Goal: Transaction & Acquisition: Book appointment/travel/reservation

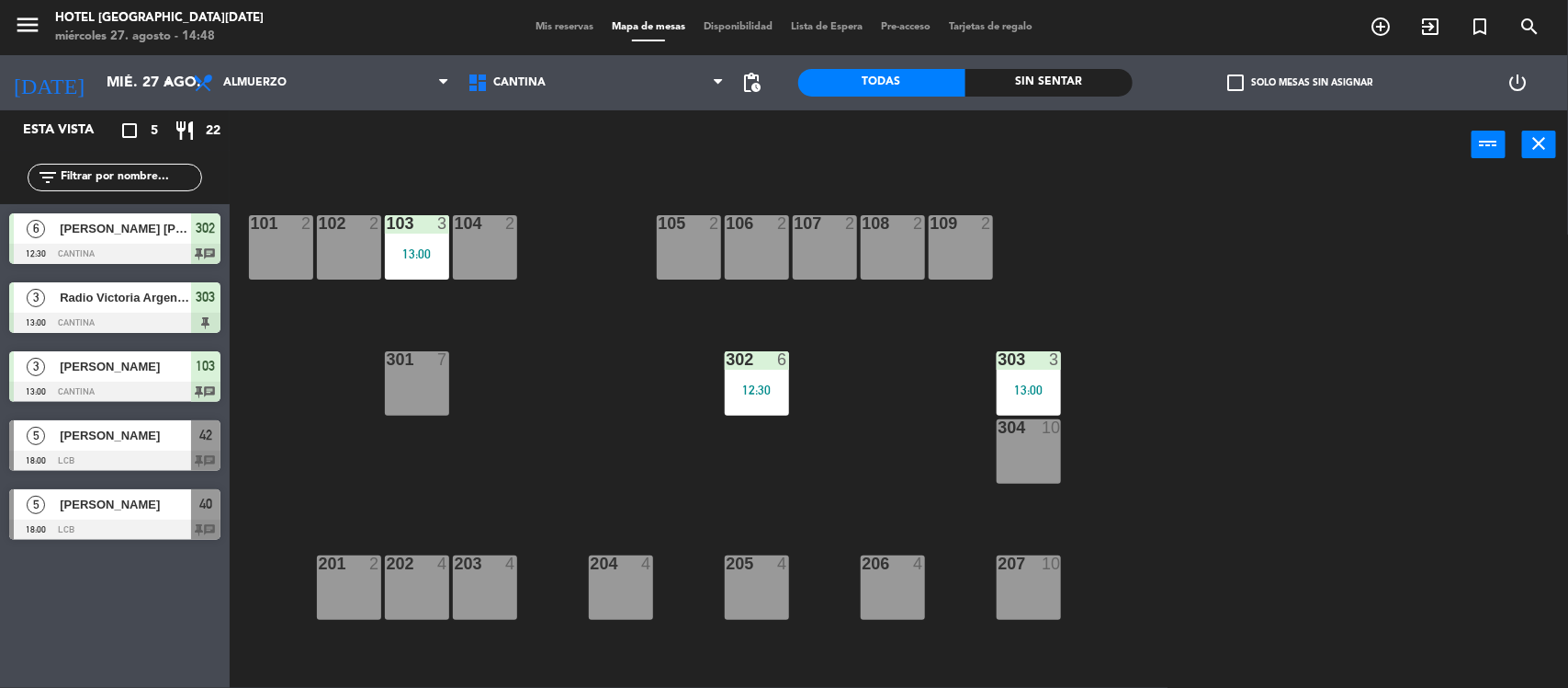
click at [136, 260] on div at bounding box center [114, 253] width 211 height 21
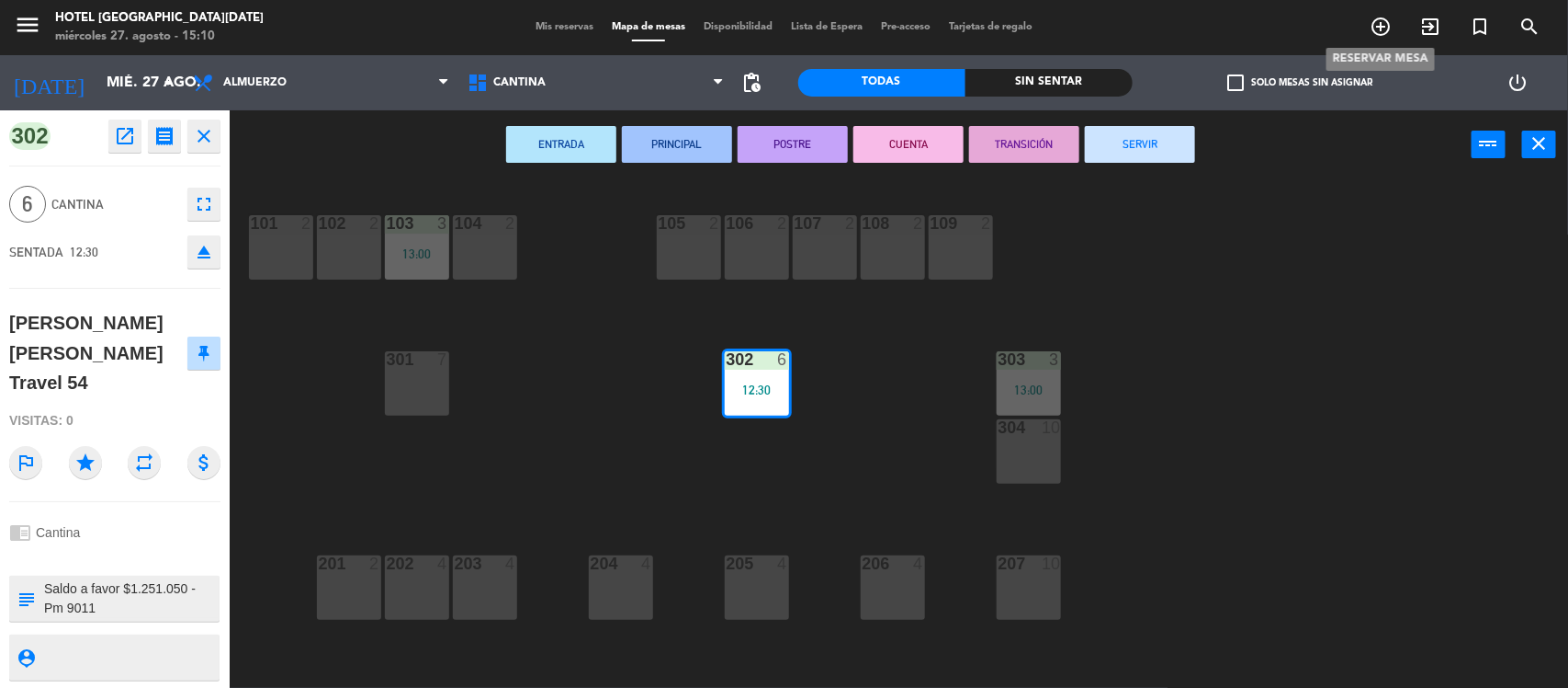
click at [1360, 22] on span "add_circle_outline" at bounding box center [1380, 26] width 50 height 31
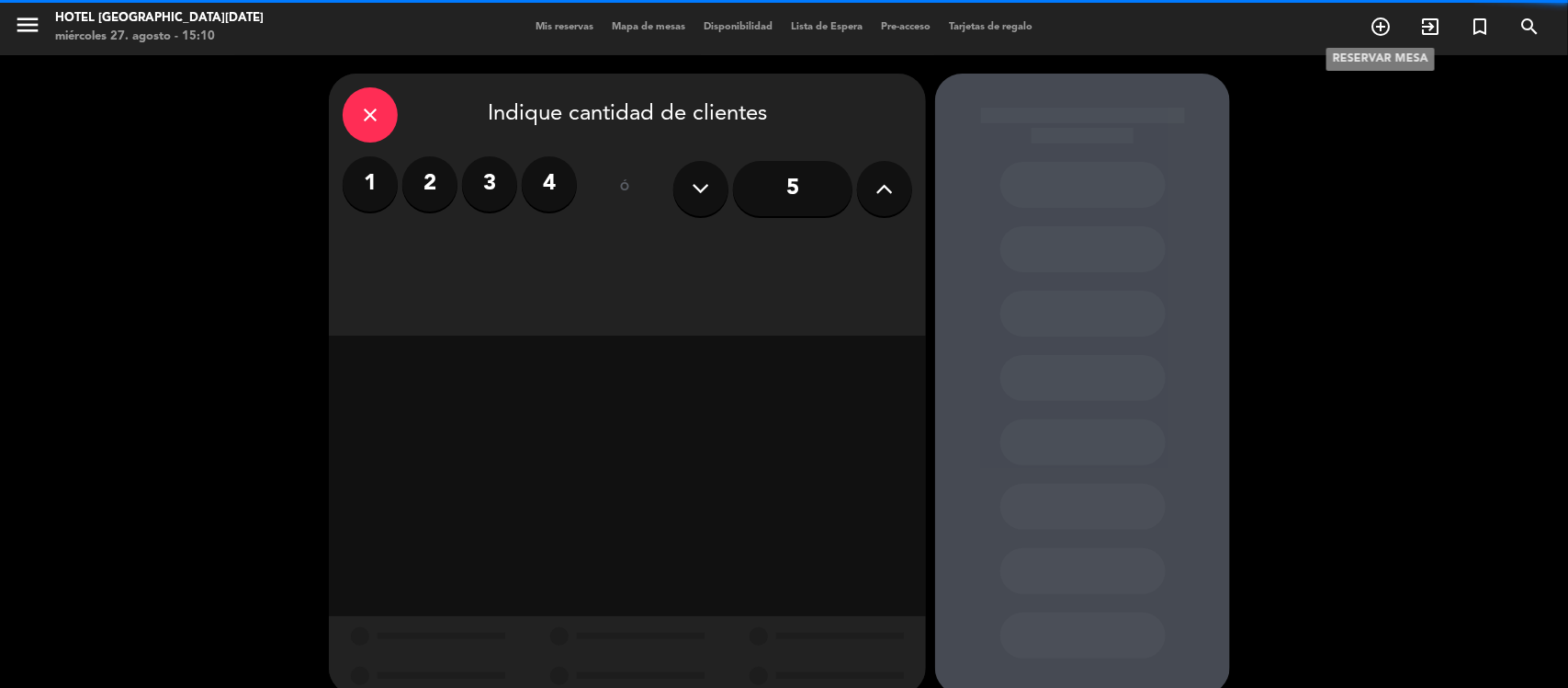
click at [1378, 21] on icon "add_circle_outline" at bounding box center [1380, 26] width 22 height 23
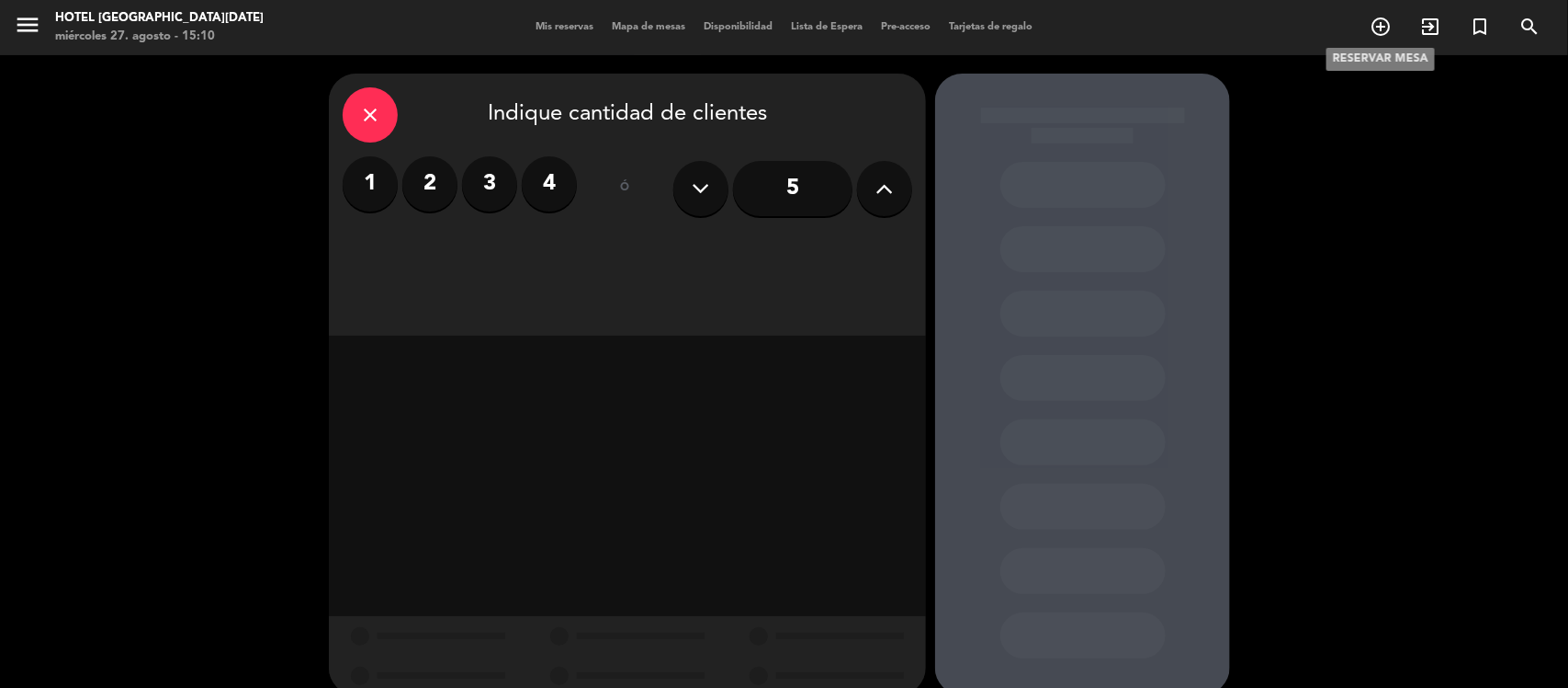
click at [1392, 34] on icon "add_circle_outline" at bounding box center [1380, 26] width 22 height 23
click at [539, 186] on label "4" at bounding box center [550, 184] width 55 height 55
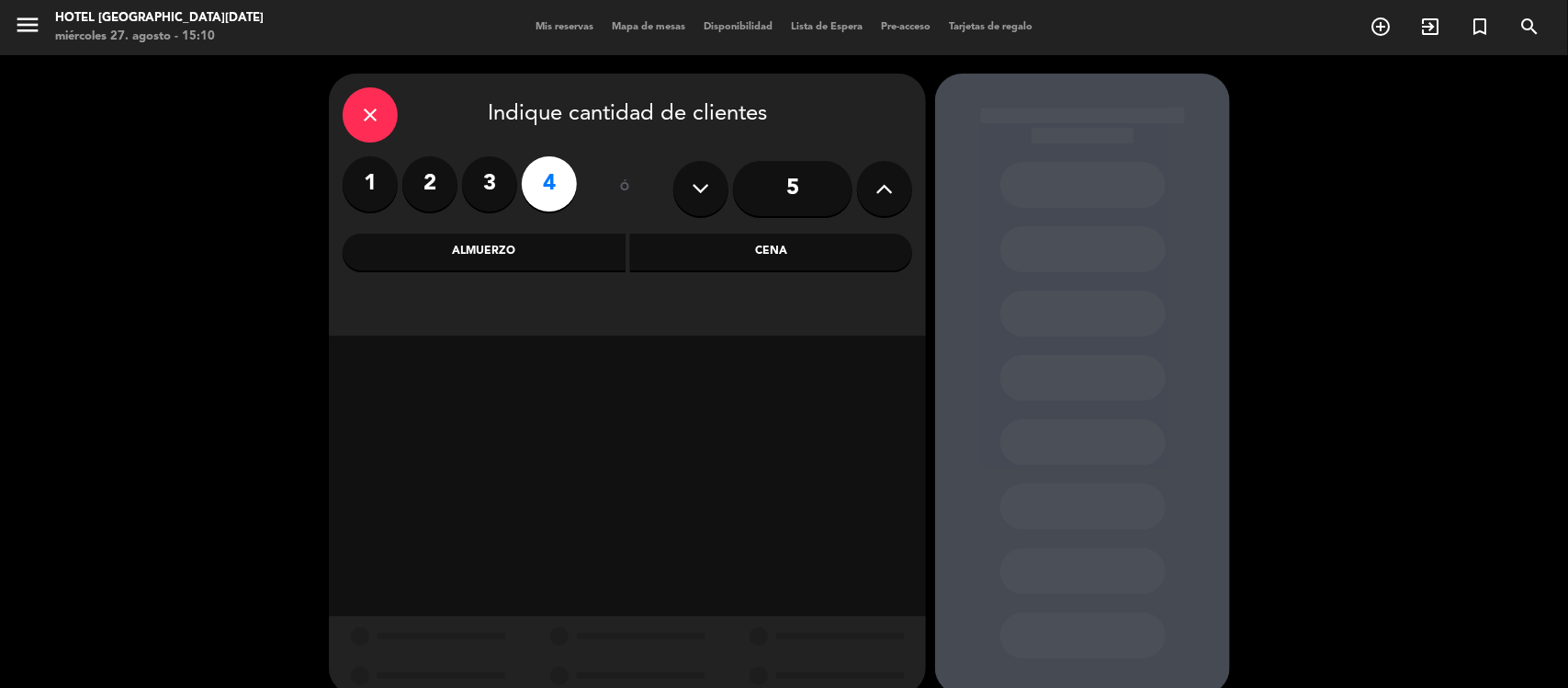
click at [553, 262] on div "Almuerzo" at bounding box center [483, 252] width 283 height 37
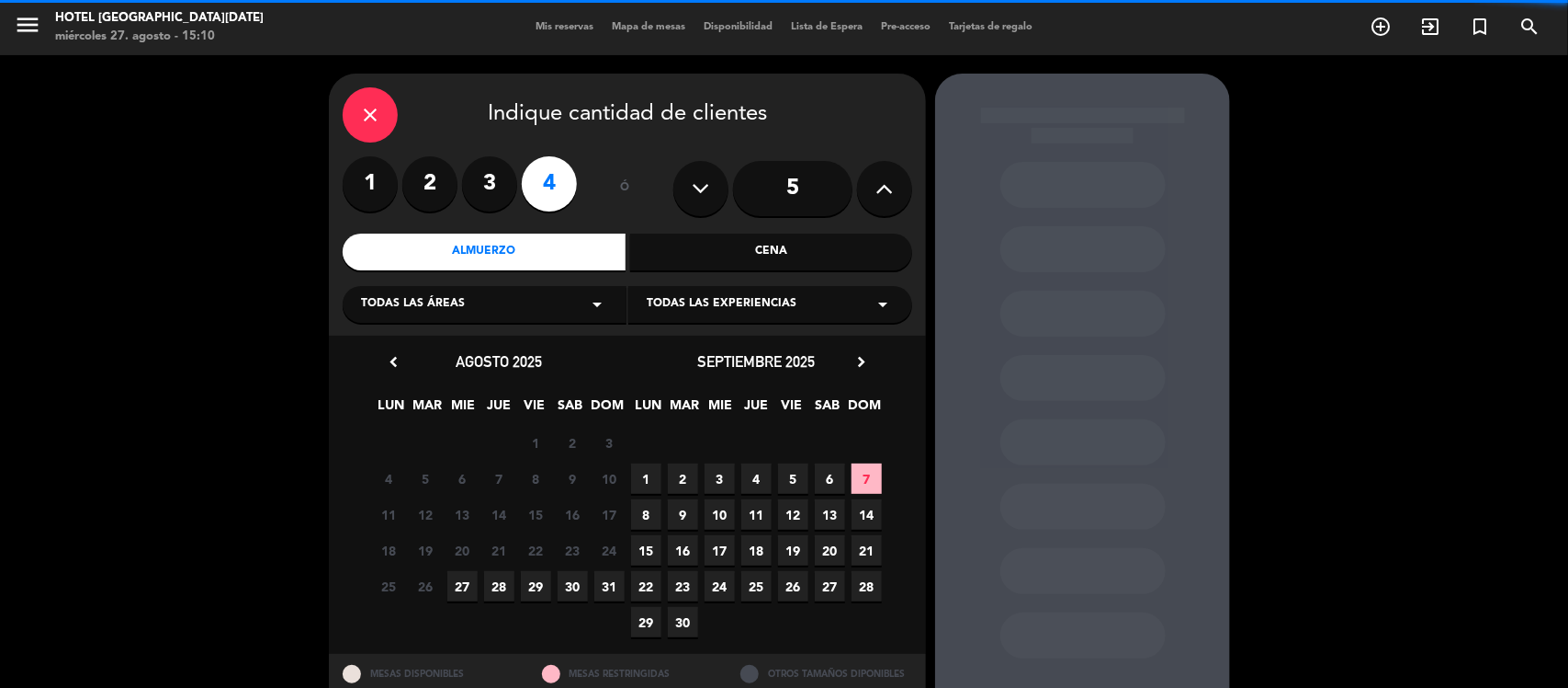
click at [590, 306] on icon "arrow_drop_down" at bounding box center [597, 304] width 22 height 23
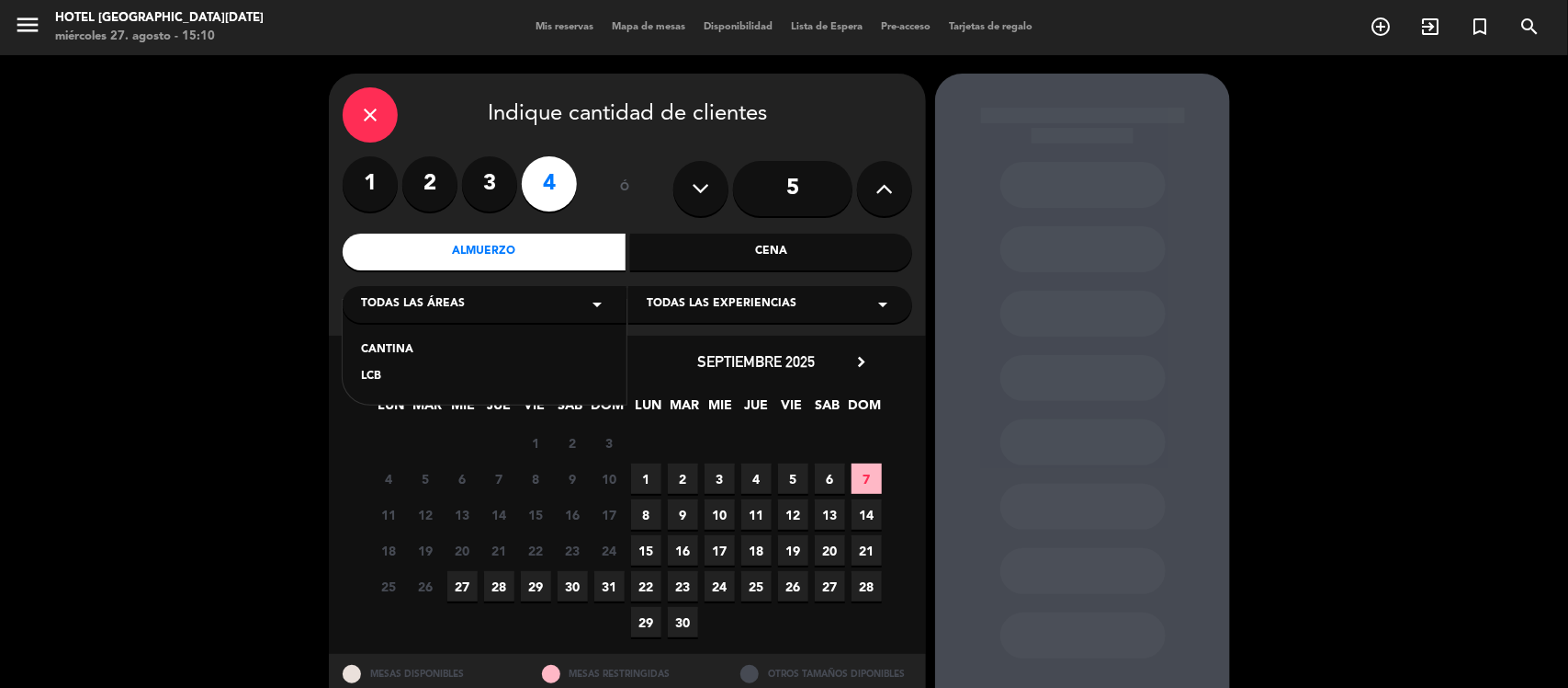
click at [672, 313] on span "Todas las experiencias" at bounding box center [721, 304] width 150 height 19
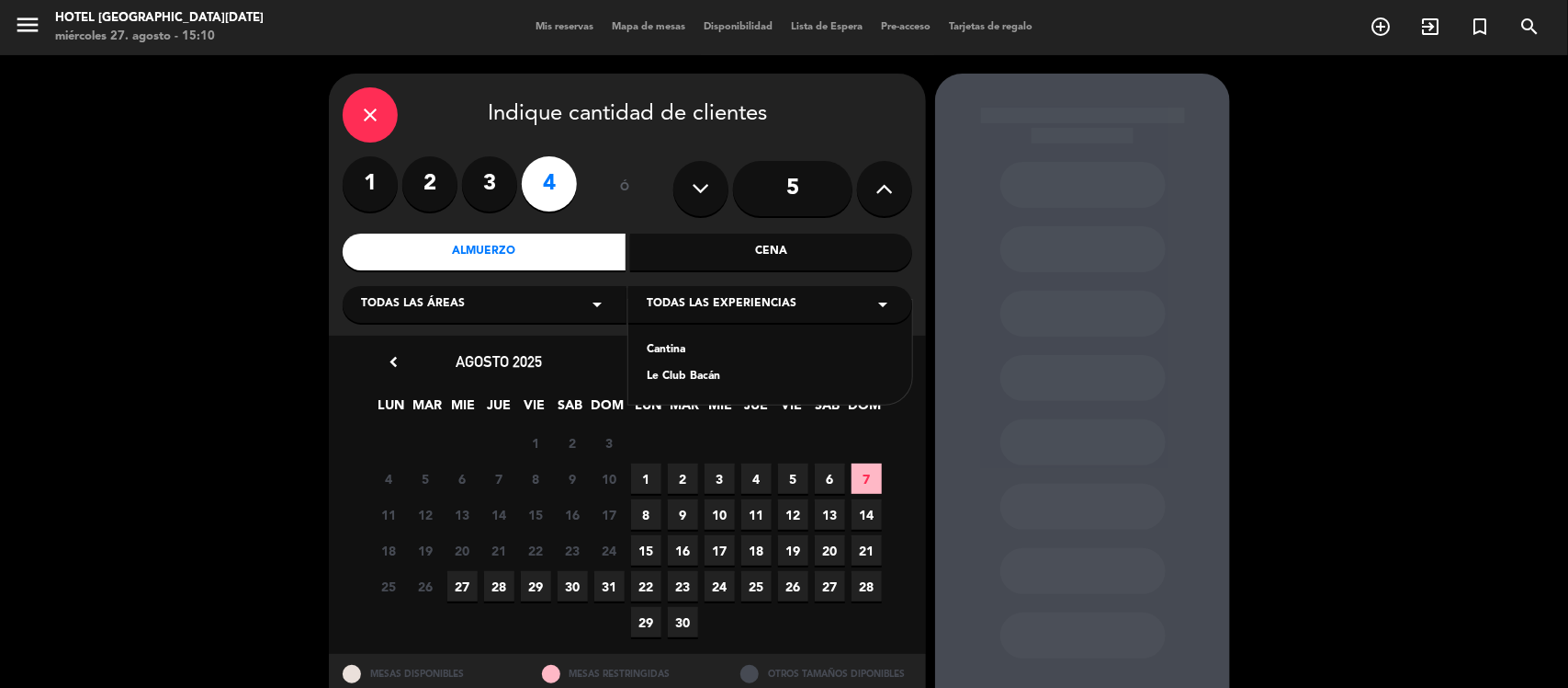
click at [659, 350] on div "Cantina" at bounding box center [770, 349] width 247 height 19
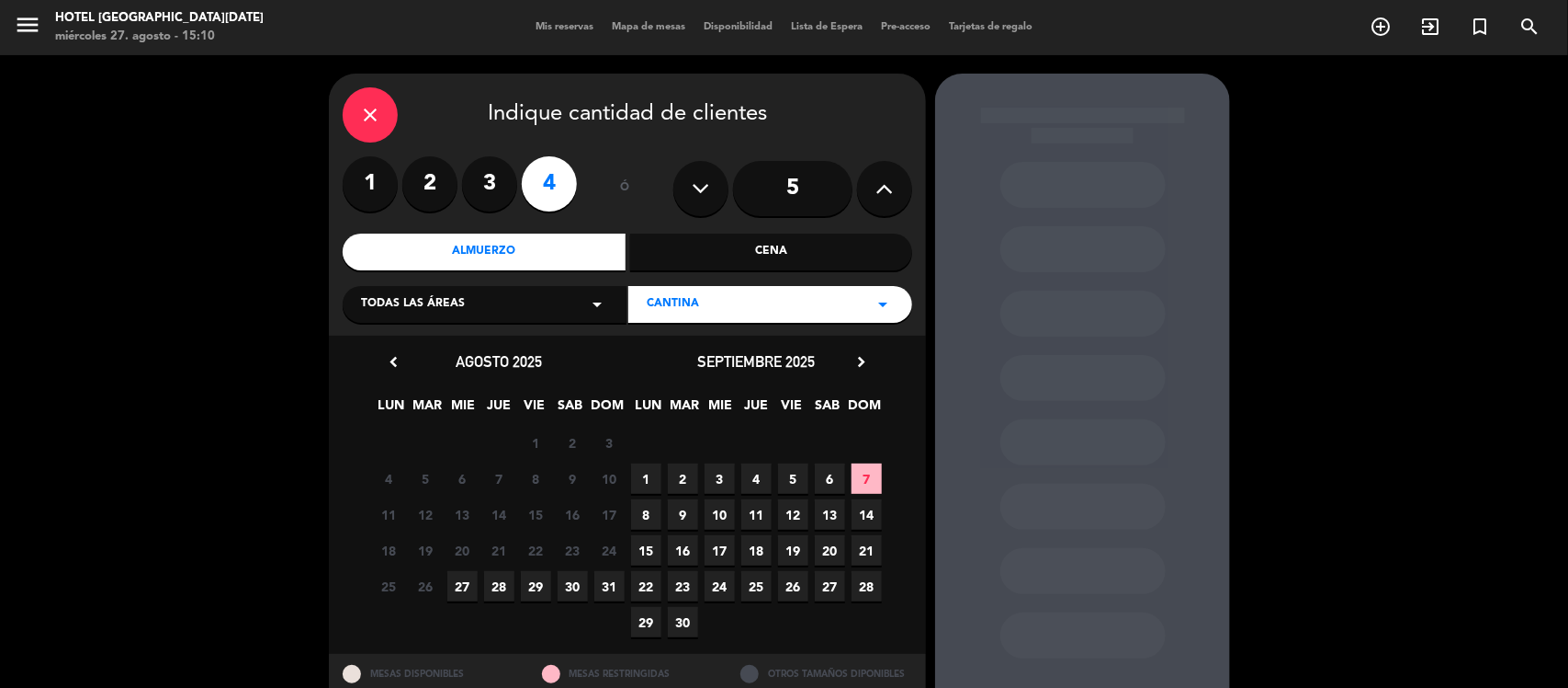
click at [644, 513] on span "8" at bounding box center [646, 514] width 30 height 30
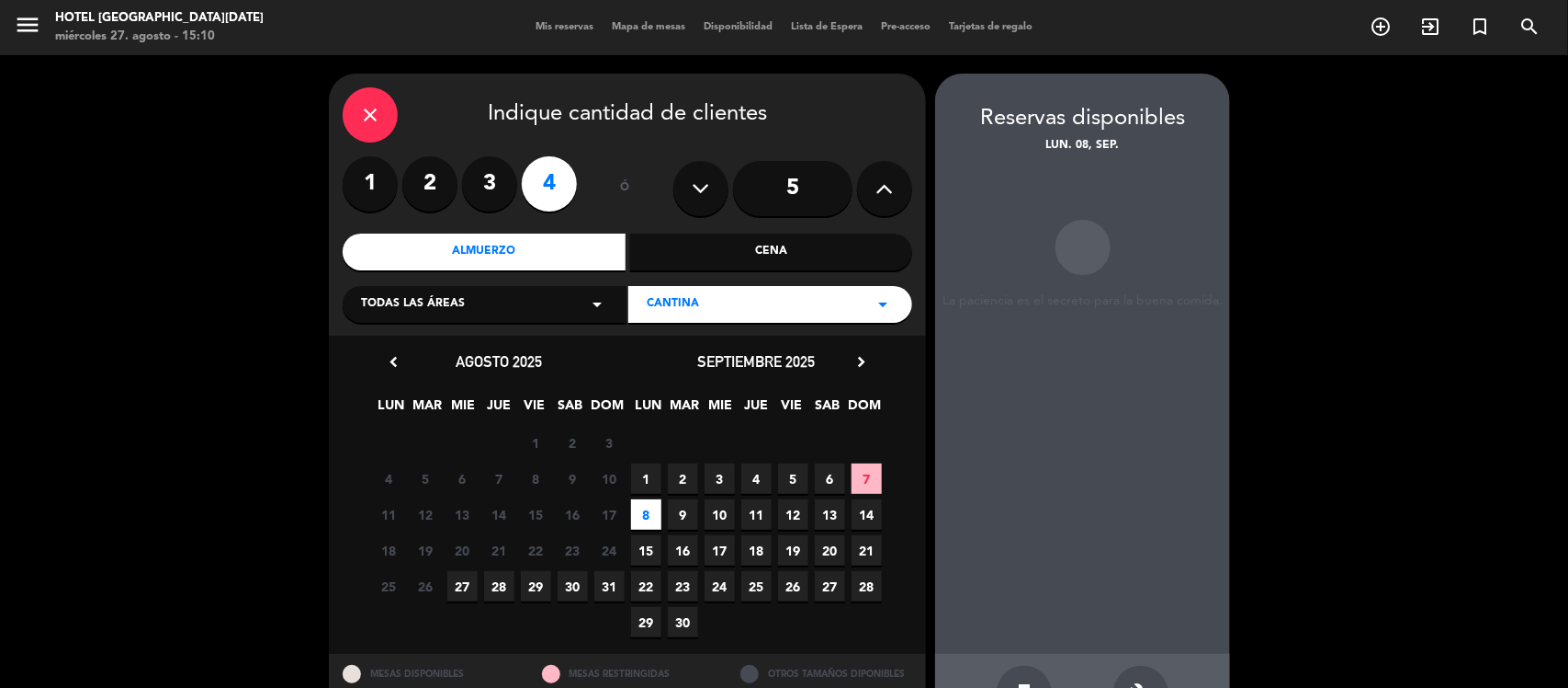
scroll to position [62, 0]
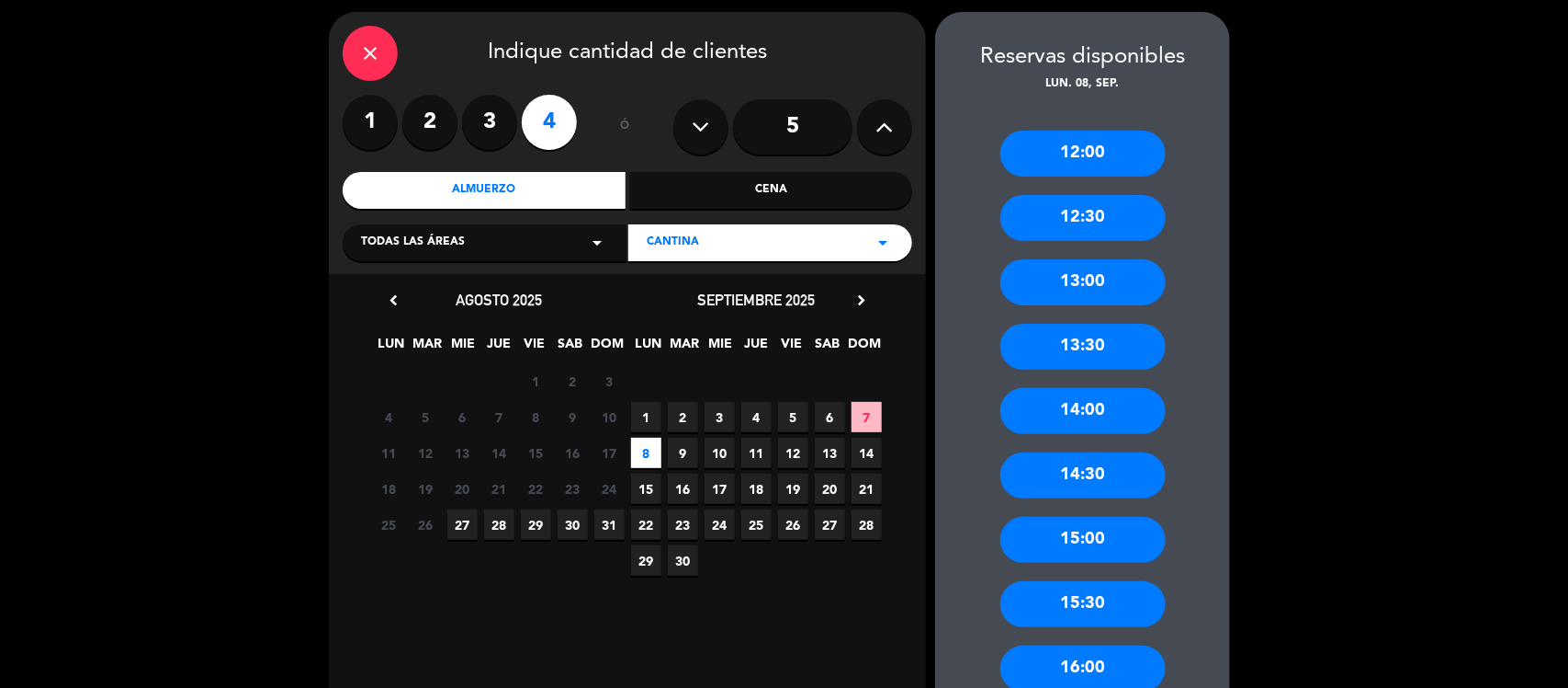
click at [1085, 273] on div "13:00" at bounding box center [1083, 282] width 165 height 46
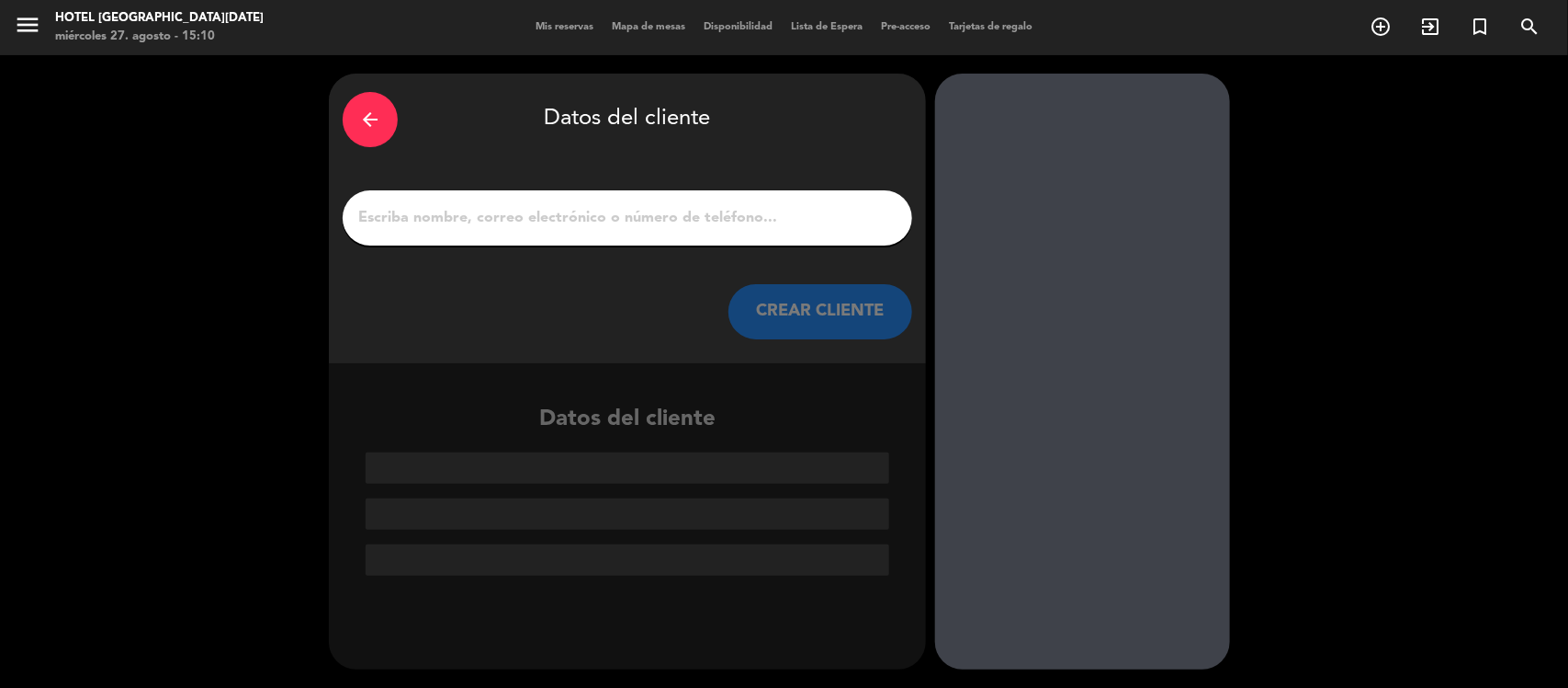
click at [712, 208] on input "1" at bounding box center [627, 217] width 542 height 25
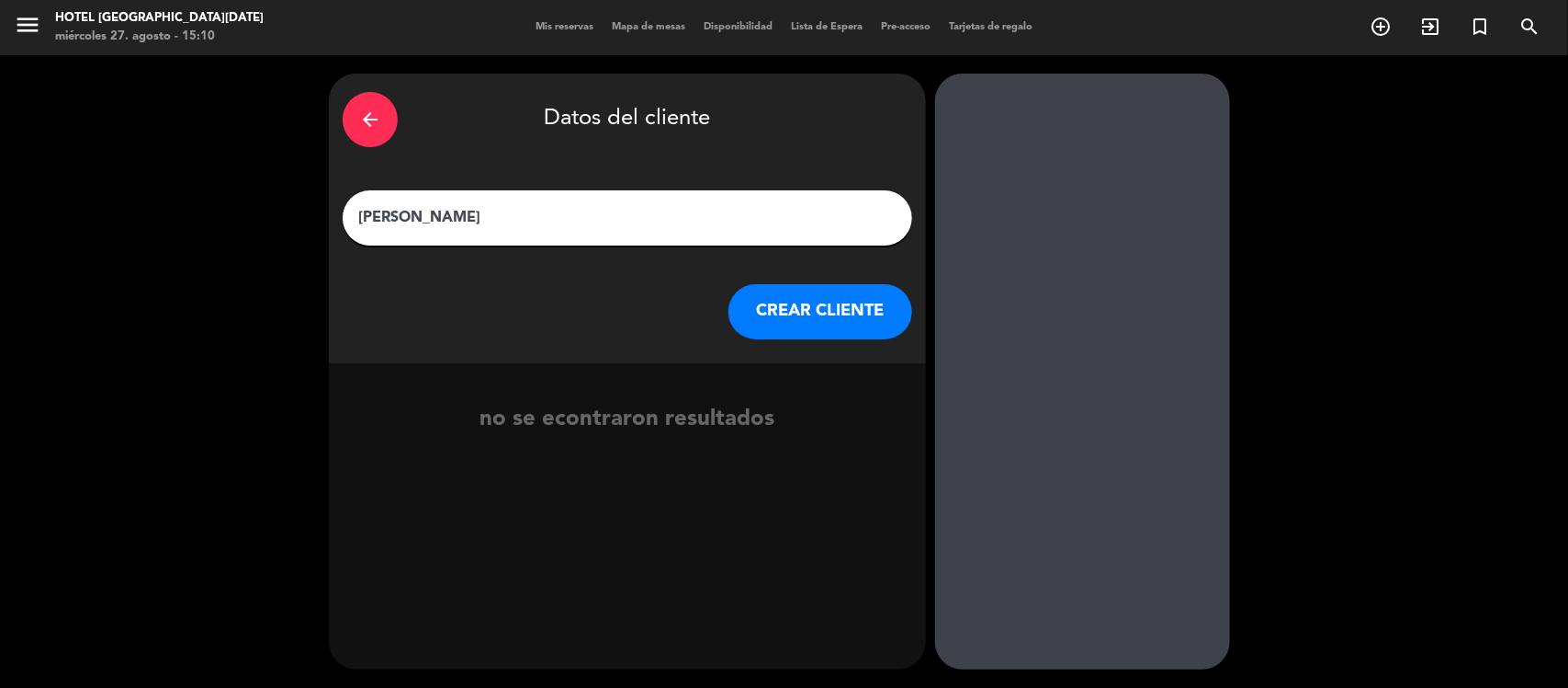
type input "[PERSON_NAME]"
click at [802, 313] on button "CREAR CLIENTE" at bounding box center [821, 311] width 184 height 55
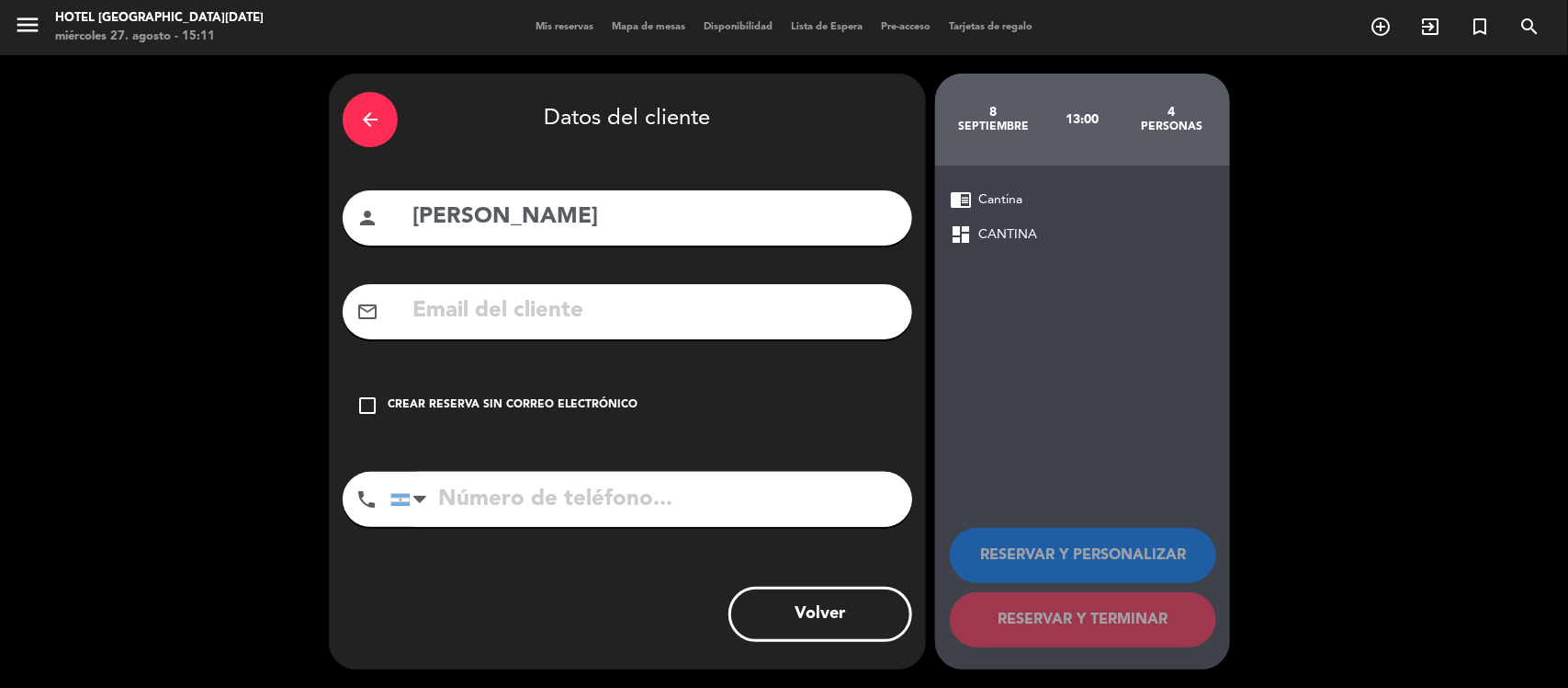
click at [626, 503] on input "tel" at bounding box center [651, 499] width 522 height 55
paste input "1135042383"
type input "1135042383"
click at [550, 393] on div "check_box_outline_blank Crear reserva sin correo electrónico" at bounding box center [627, 405] width 569 height 55
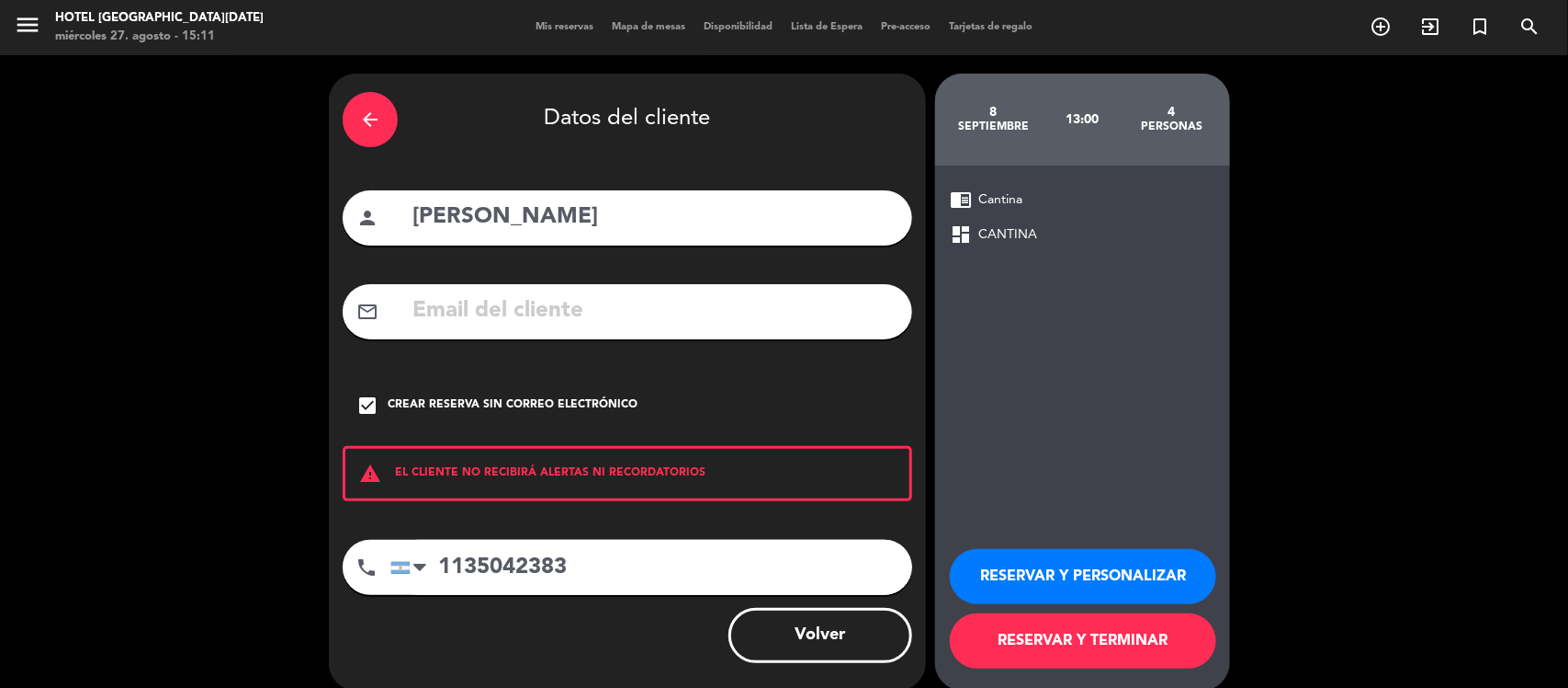
click at [1135, 640] on button "RESERVAR Y TERMINAR" at bounding box center [1083, 640] width 266 height 55
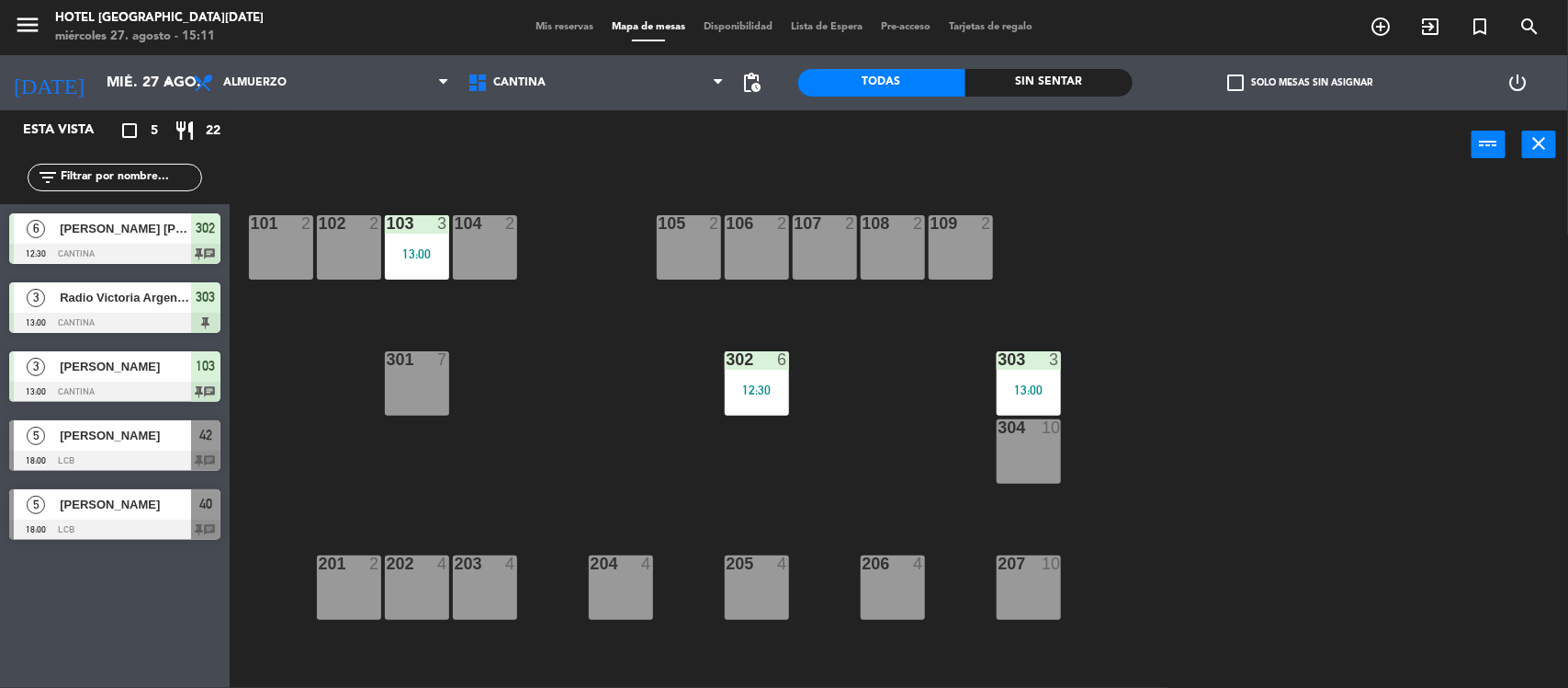
click at [126, 450] on div at bounding box center [114, 460] width 211 height 21
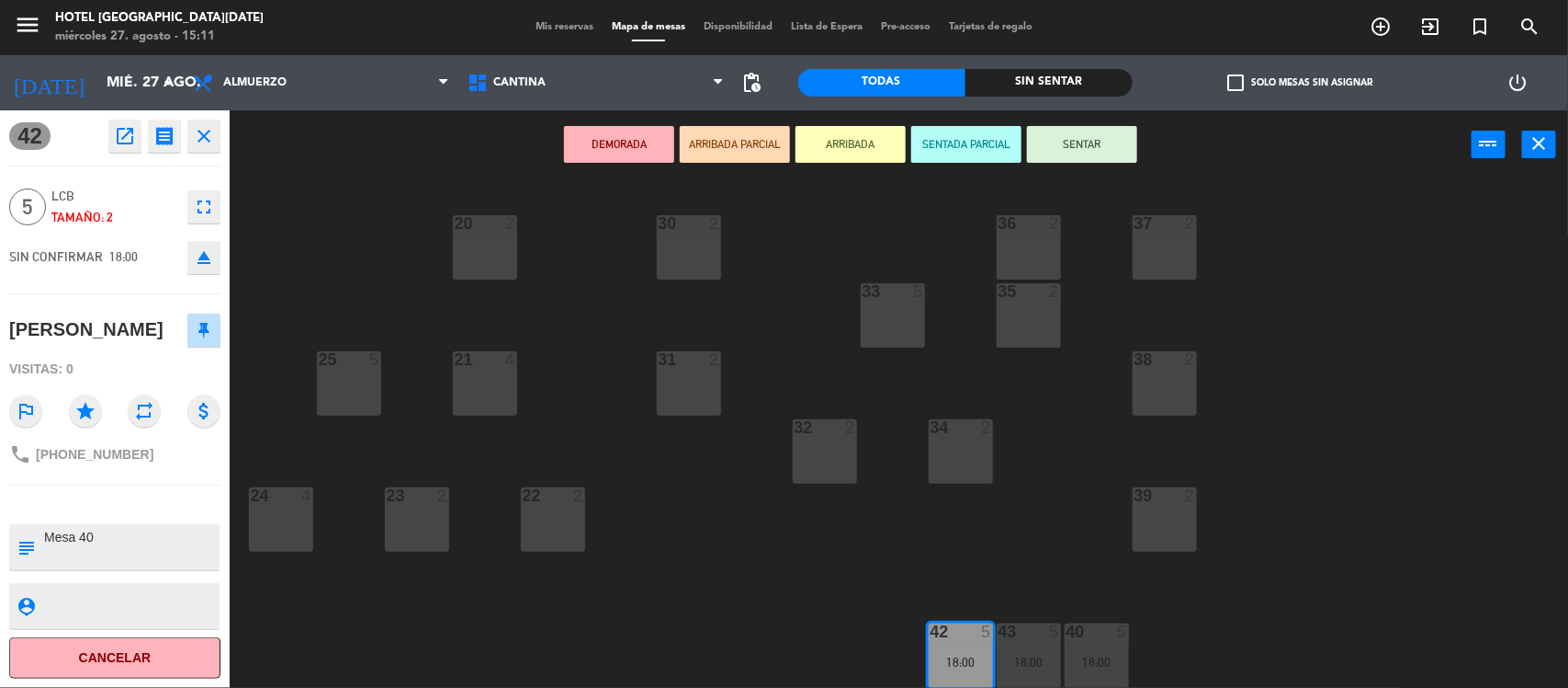
click at [203, 133] on icon "close" at bounding box center [203, 136] width 22 height 23
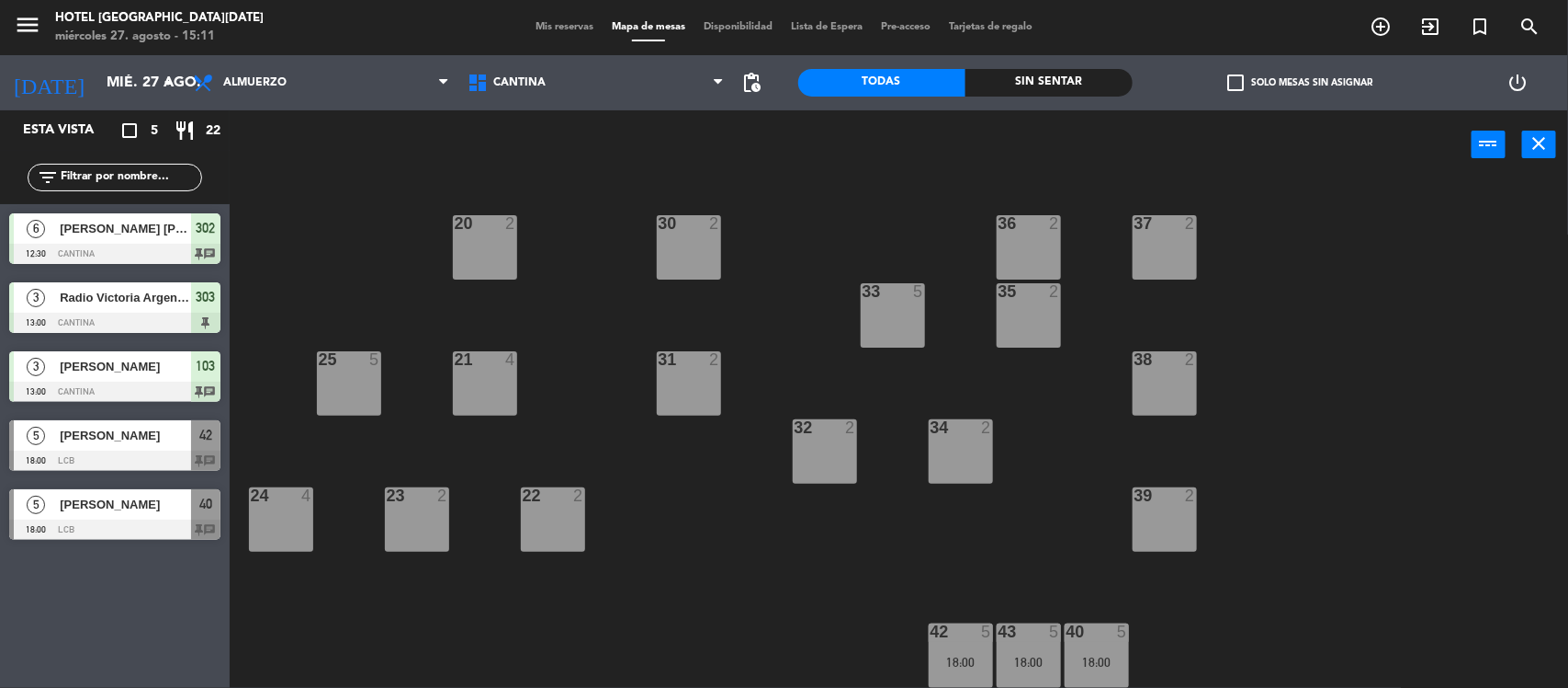
click at [122, 527] on div at bounding box center [114, 529] width 211 height 21
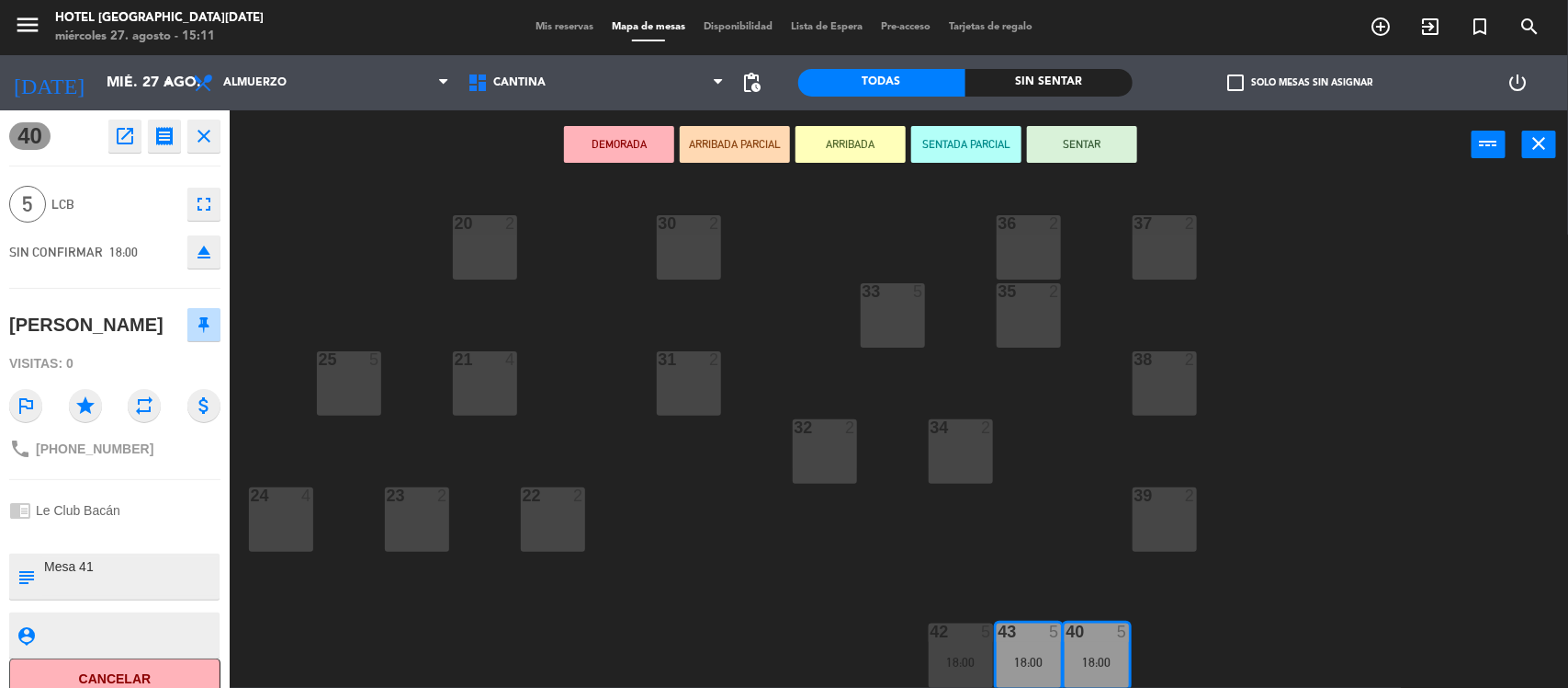
click at [202, 131] on icon "close" at bounding box center [203, 136] width 22 height 23
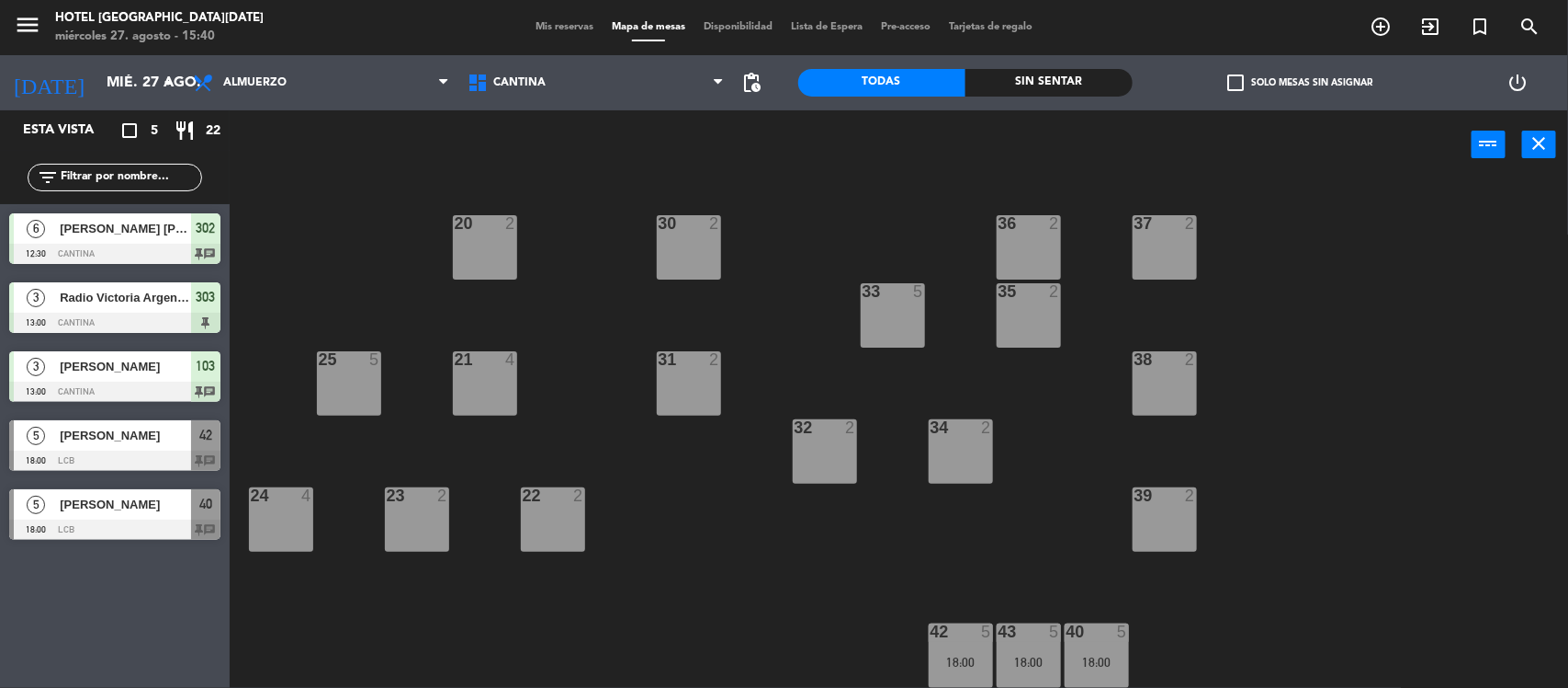
click at [53, 430] on div "5" at bounding box center [35, 435] width 44 height 30
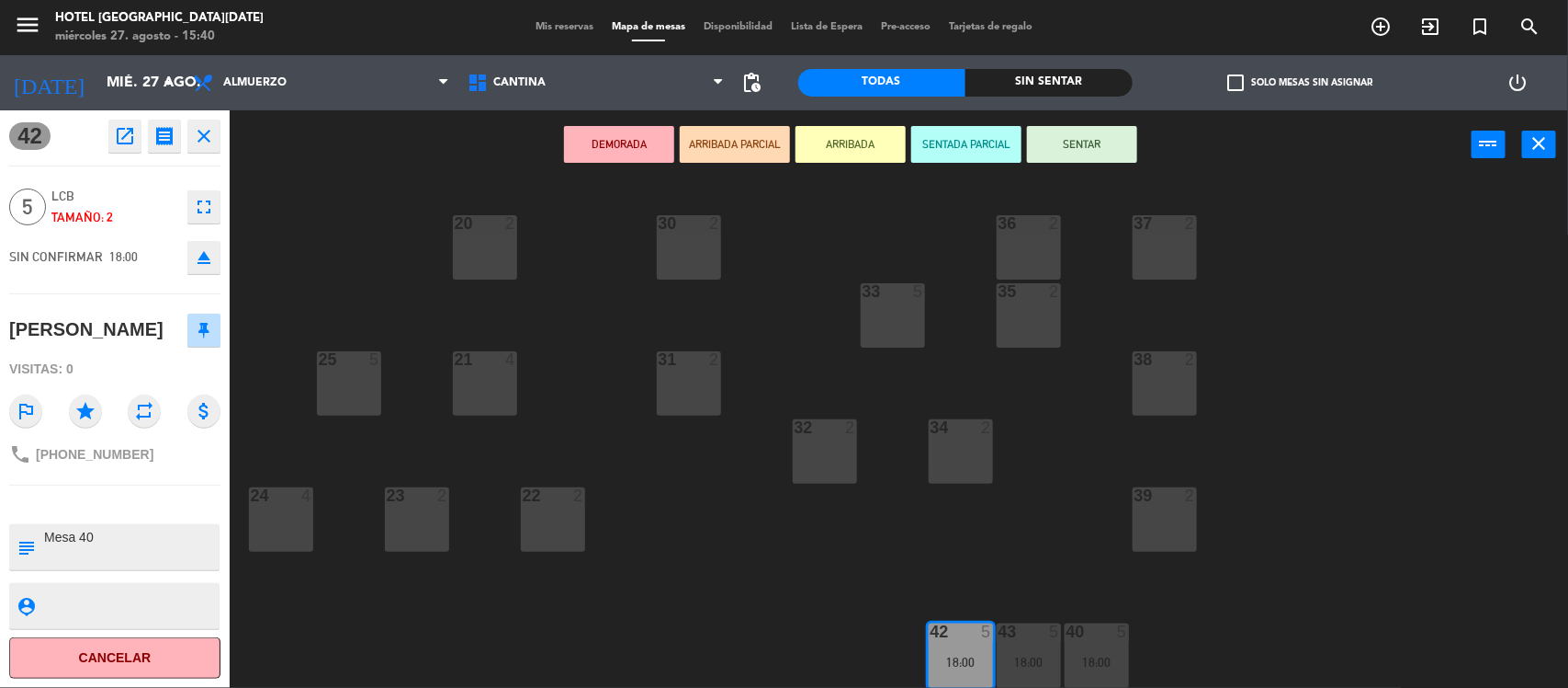
click at [203, 135] on icon "close" at bounding box center [203, 136] width 22 height 23
